Goal: Find specific page/section

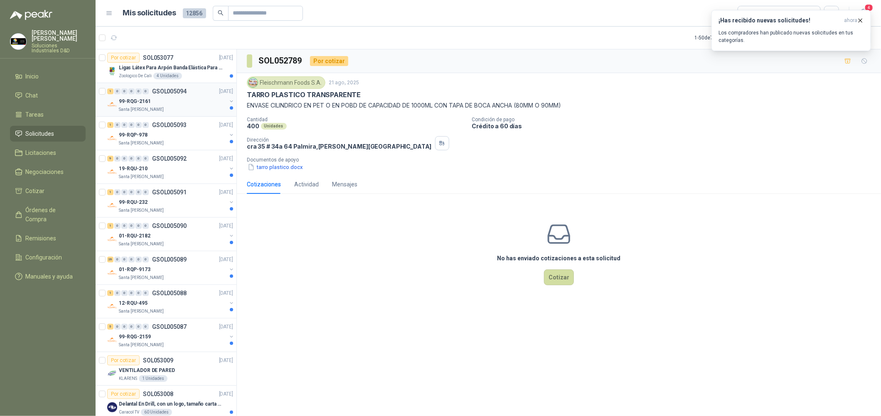
click at [183, 96] on div "99-RQG-2161" at bounding box center [173, 101] width 108 height 10
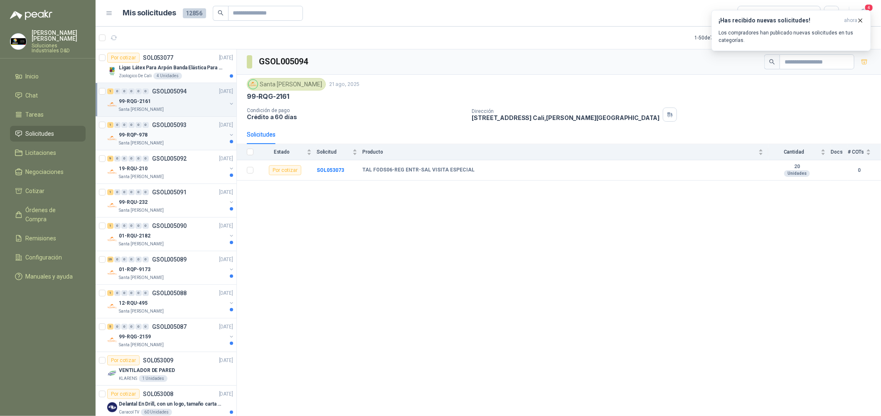
click at [200, 145] on div "Santa [PERSON_NAME]" at bounding box center [173, 143] width 108 height 7
click at [188, 175] on div "Santa [PERSON_NAME]" at bounding box center [173, 177] width 108 height 7
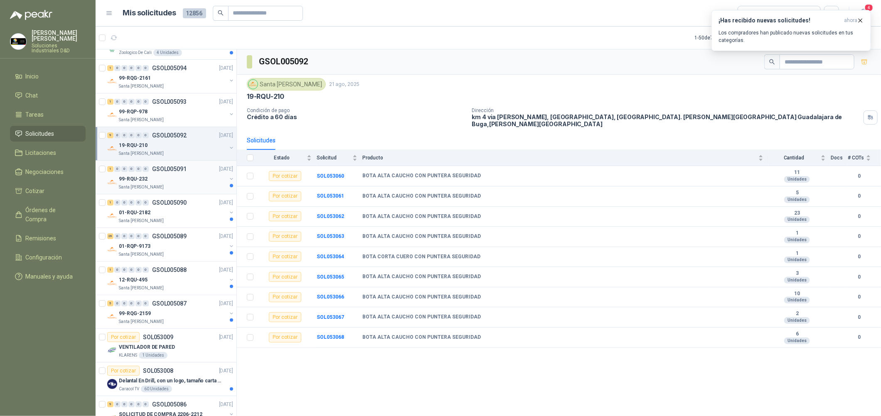
scroll to position [62, 0]
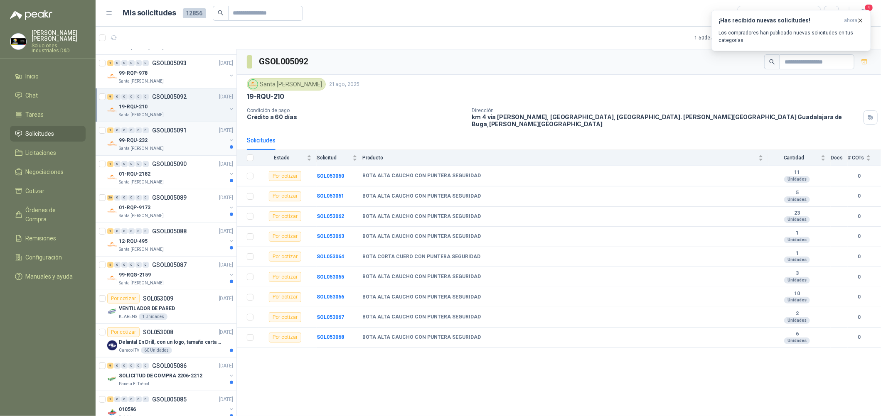
click at [195, 138] on div "99-RQU-232" at bounding box center [173, 140] width 108 height 10
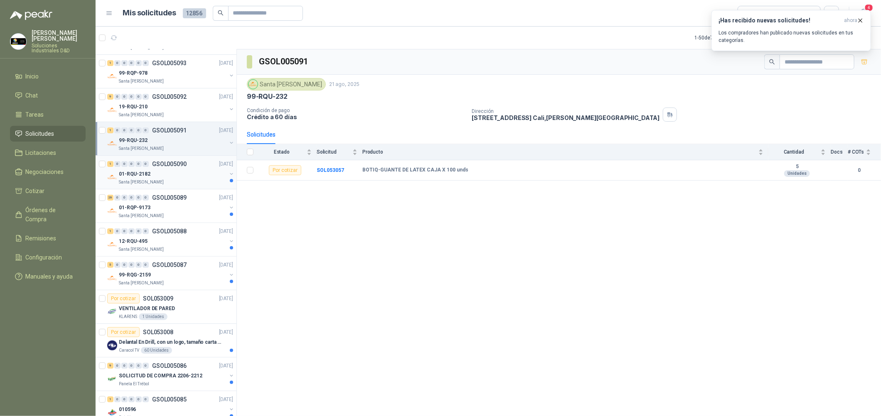
click at [202, 170] on div "01-RQU-2182" at bounding box center [173, 174] width 108 height 10
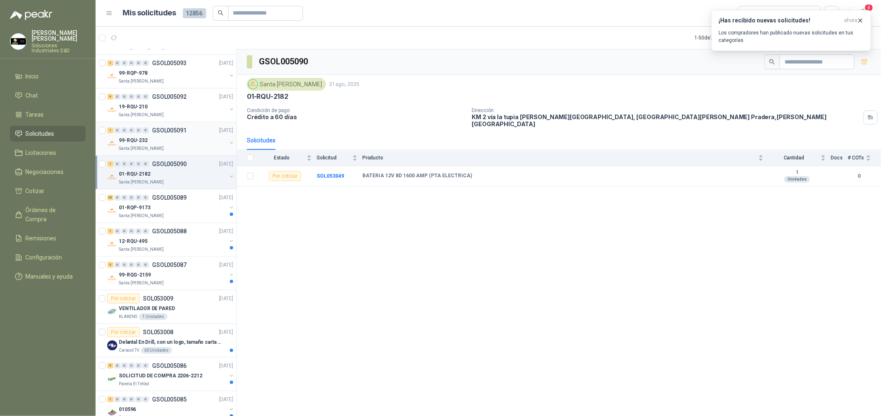
click at [204, 144] on div "99-RQU-232" at bounding box center [173, 140] width 108 height 10
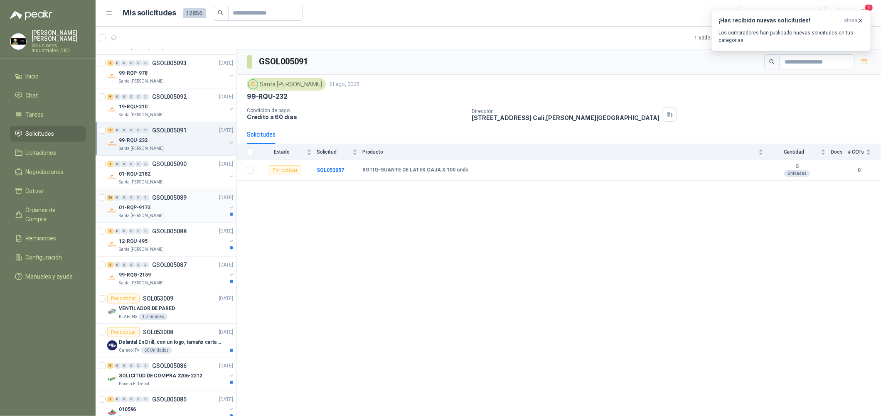
click at [192, 203] on div "01-RQP-9173" at bounding box center [173, 208] width 108 height 10
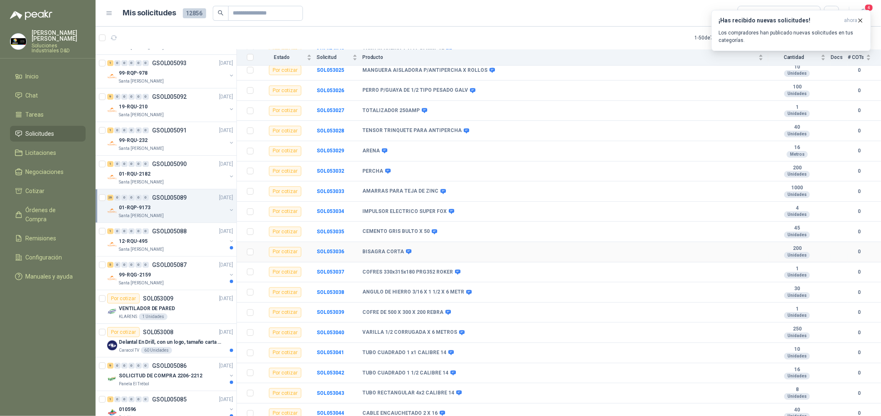
scroll to position [272, 0]
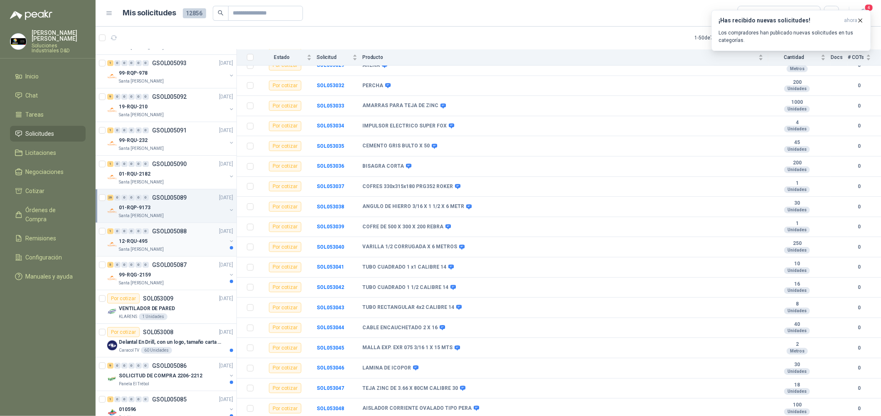
click at [172, 240] on div "12-RQU-495" at bounding box center [173, 241] width 108 height 10
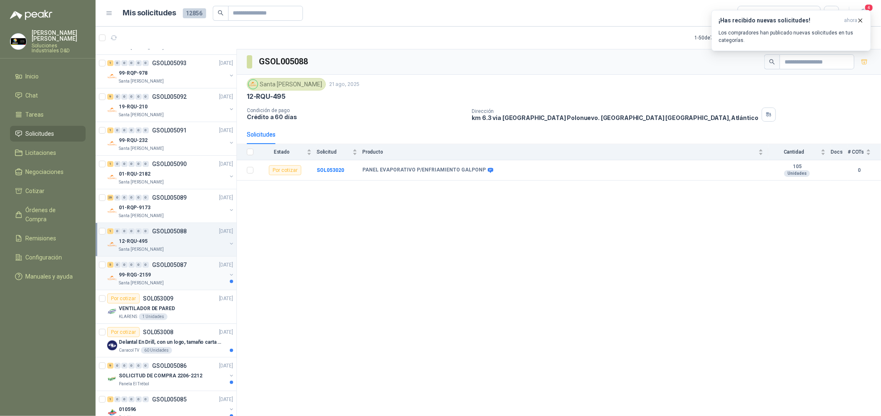
click at [182, 279] on div "99-RQG-2159" at bounding box center [173, 275] width 108 height 10
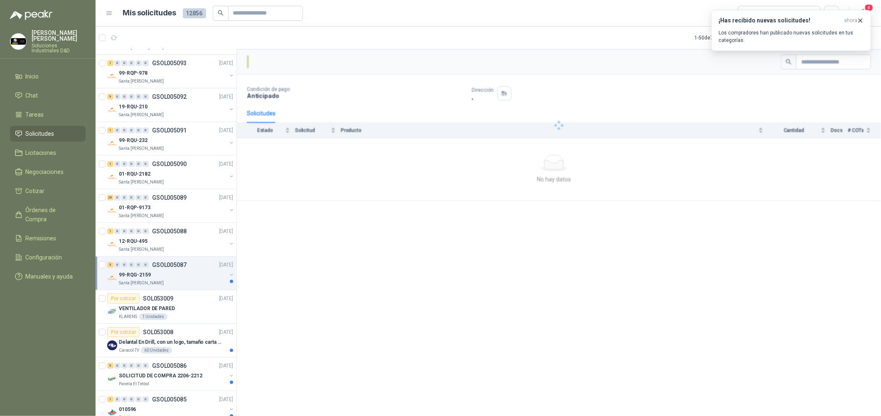
scroll to position [187, 0]
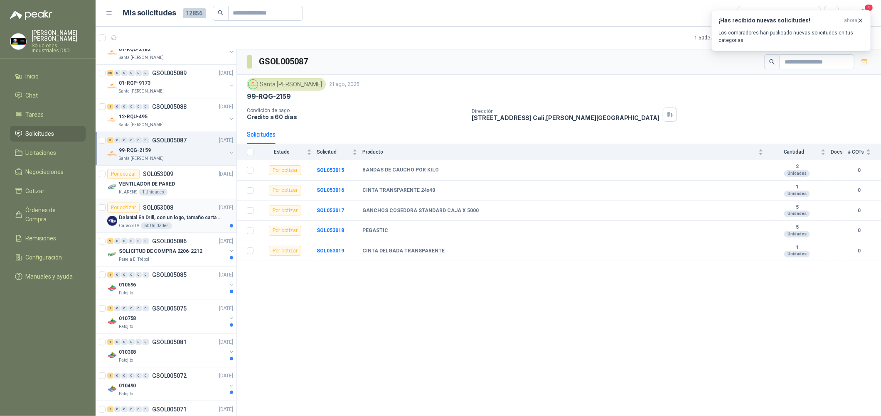
click at [201, 226] on div "Caracol TV 60 Unidades" at bounding box center [176, 226] width 114 height 7
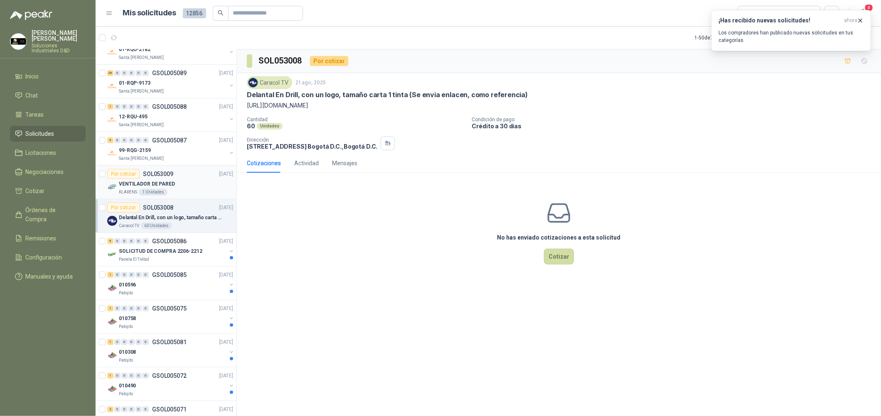
click at [206, 184] on div "VENTILADOR DE PARED" at bounding box center [176, 184] width 114 height 10
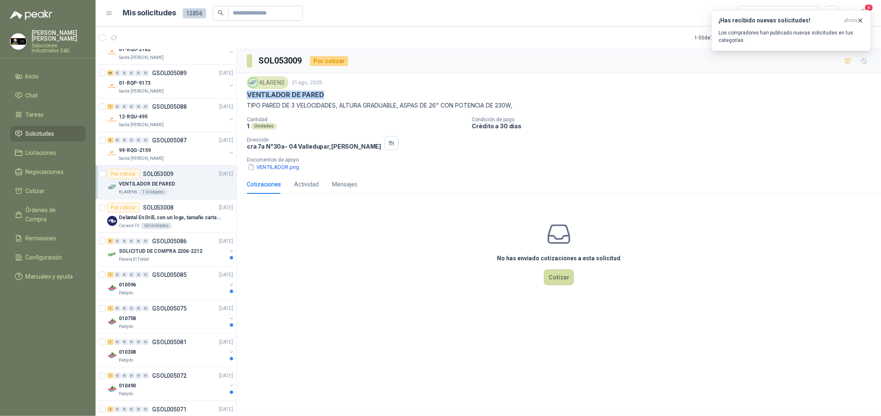
drag, startPoint x: 323, startPoint y: 96, endPoint x: 248, endPoint y: 96, distance: 75.2
click at [248, 96] on div "VENTILADOR DE PARED" at bounding box center [559, 95] width 624 height 9
copy p "VENTILADOR DE PARED"
